Goal: Task Accomplishment & Management: Use online tool/utility

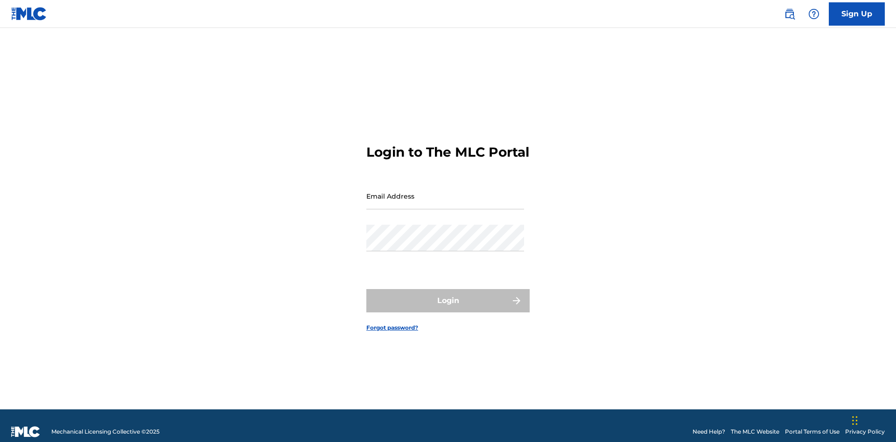
scroll to position [12, 0]
click at [445, 192] on input "Email Address" at bounding box center [445, 196] width 158 height 27
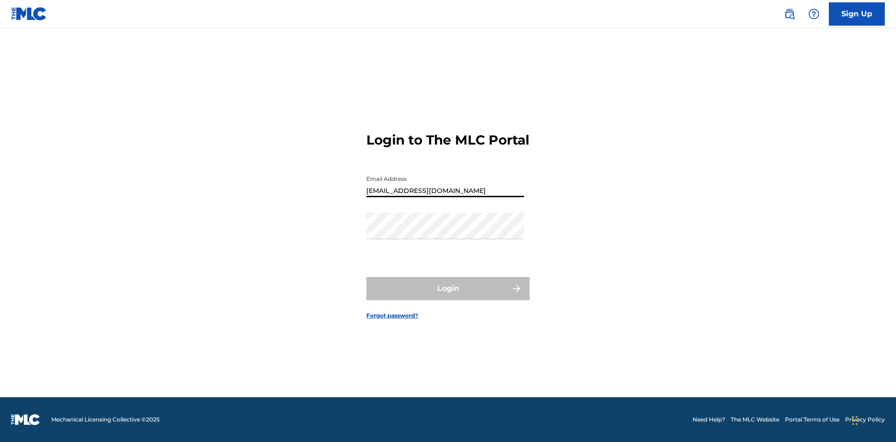
type input "[EMAIL_ADDRESS][DOMAIN_NAME]"
click at [448, 297] on button "Login" at bounding box center [447, 288] width 163 height 23
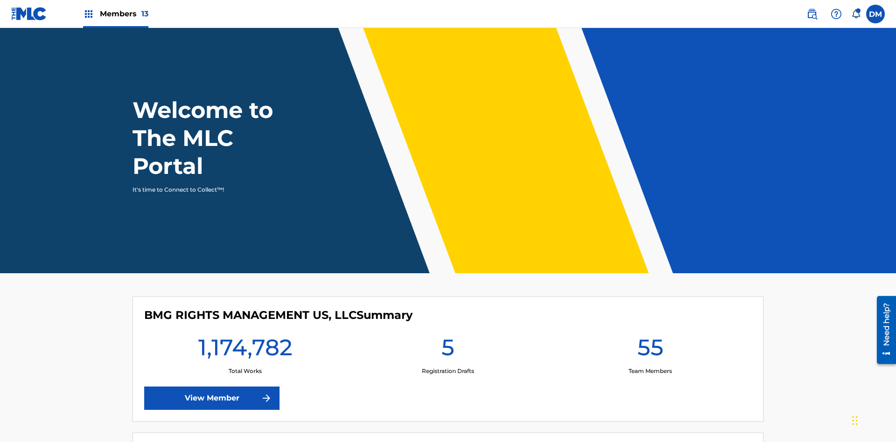
click at [115, 14] on span "Members 13" at bounding box center [124, 13] width 49 height 11
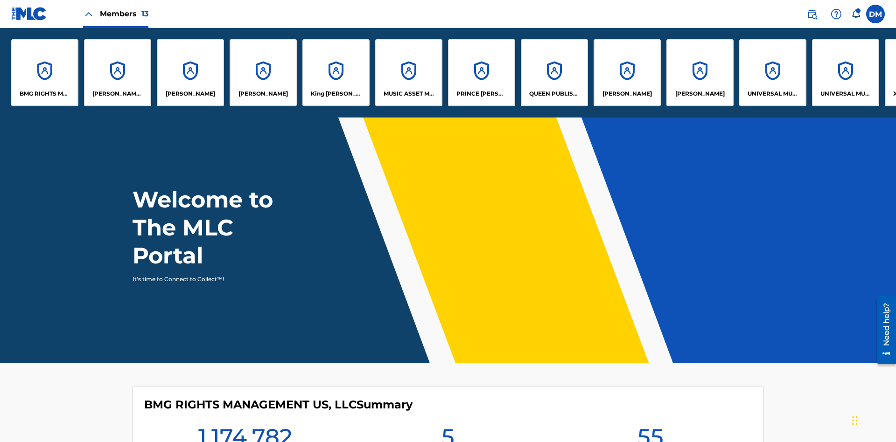
click at [481, 94] on p "PRINCE [PERSON_NAME]" at bounding box center [481, 94] width 51 height 8
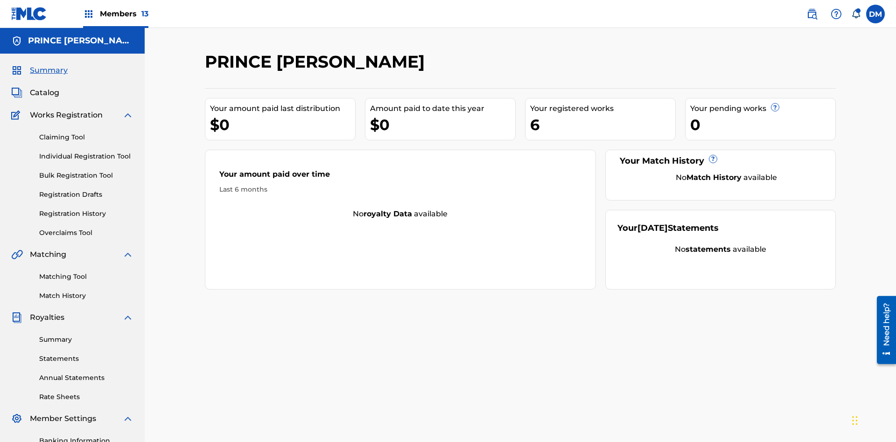
click at [86, 152] on link "Individual Registration Tool" at bounding box center [86, 157] width 94 height 10
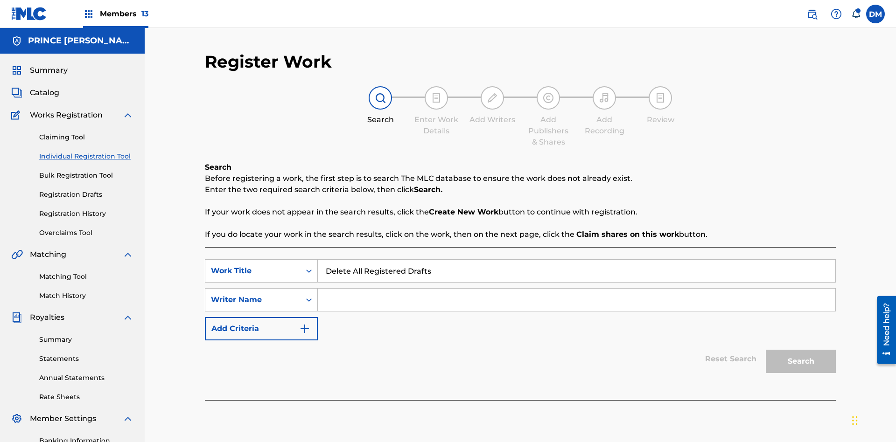
type input "Delete All Registered Drafts"
click at [576, 289] on input "Search Form" at bounding box center [576, 300] width 517 height 22
type input "QWERTYUIOP"
click at [800, 350] on button "Search" at bounding box center [800, 361] width 70 height 23
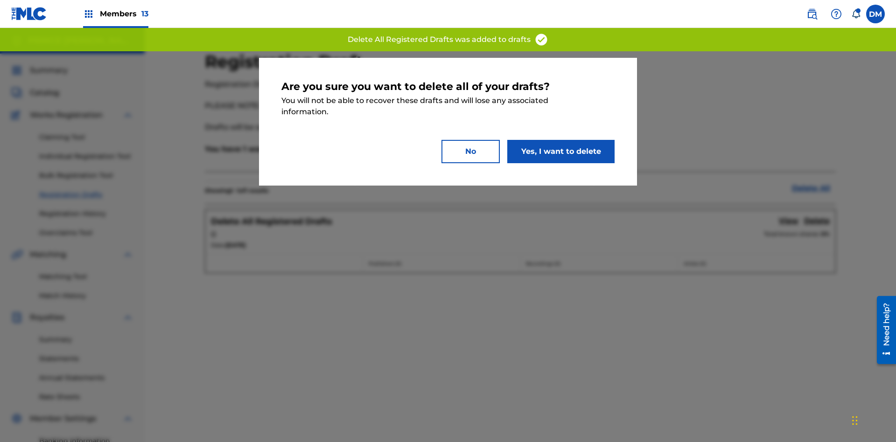
click at [561, 151] on button "Yes, I want to delete" at bounding box center [560, 151] width 107 height 23
